Goal: Book appointment/travel/reservation

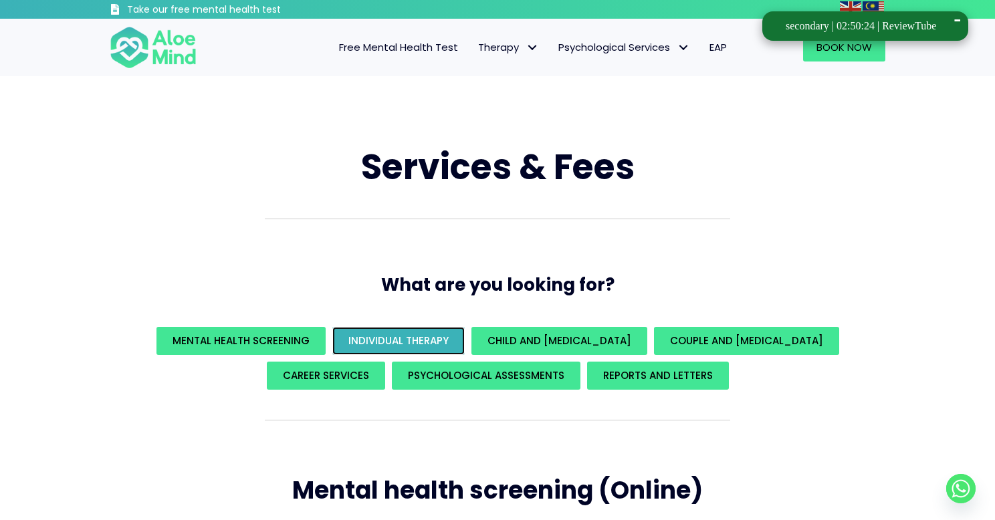
click at [420, 338] on span "Individual Therapy" at bounding box center [399, 341] width 100 height 14
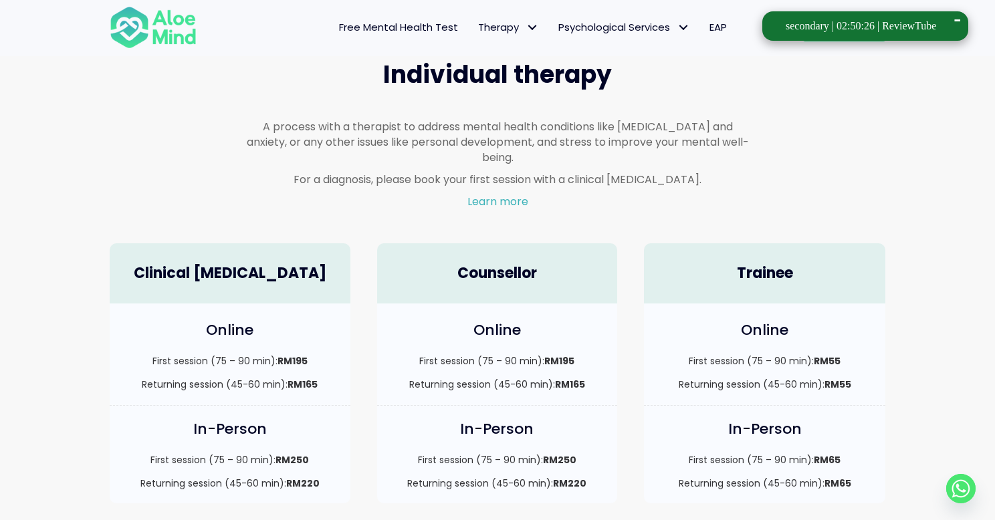
scroll to position [914, 0]
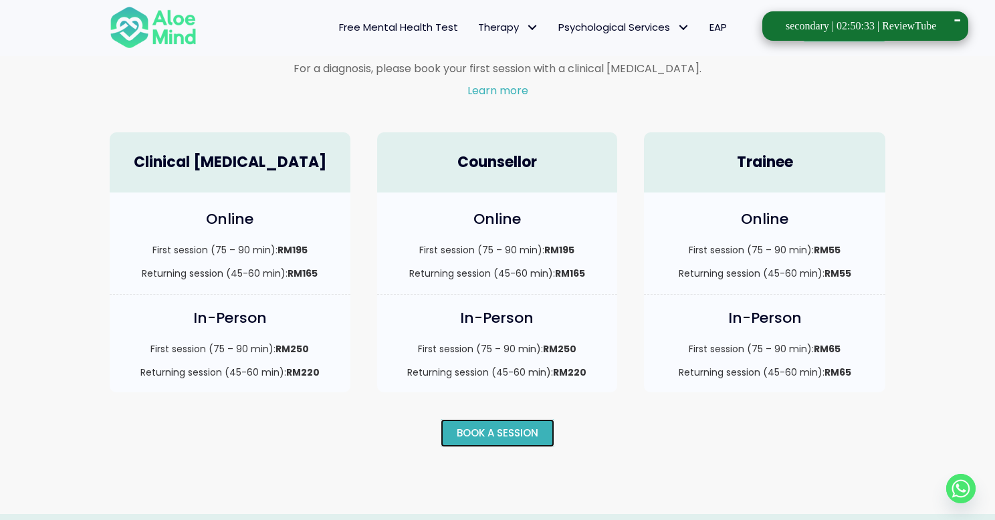
click at [468, 426] on span "Book a session" at bounding box center [498, 433] width 82 height 14
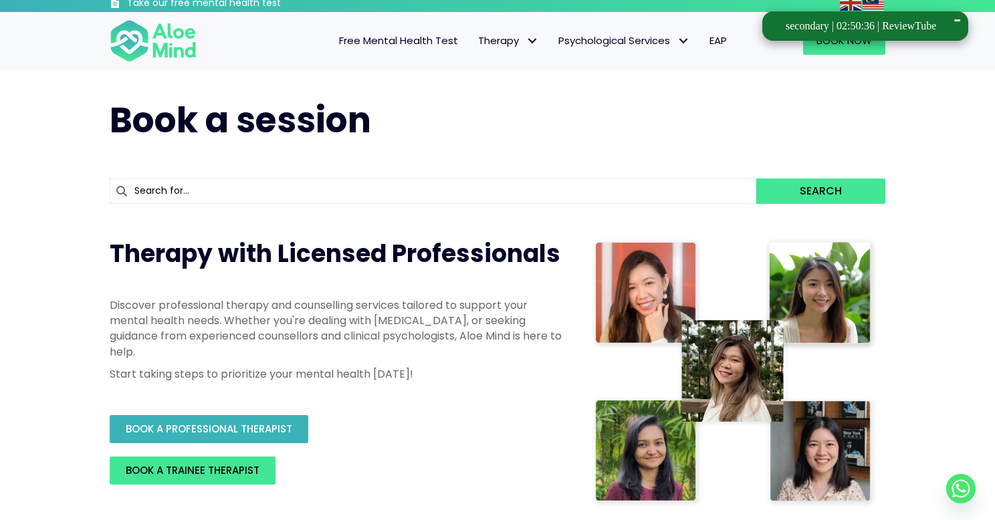
scroll to position [21, 0]
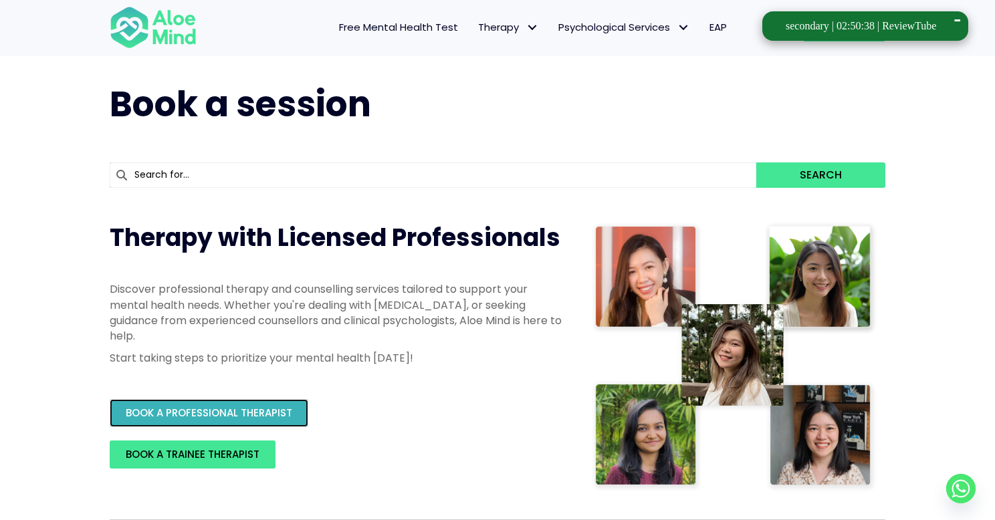
click at [266, 413] on span "BOOK A PROFESSIONAL THERAPIST" at bounding box center [209, 413] width 167 height 14
